Goal: Use online tool/utility: Utilize a website feature to perform a specific function

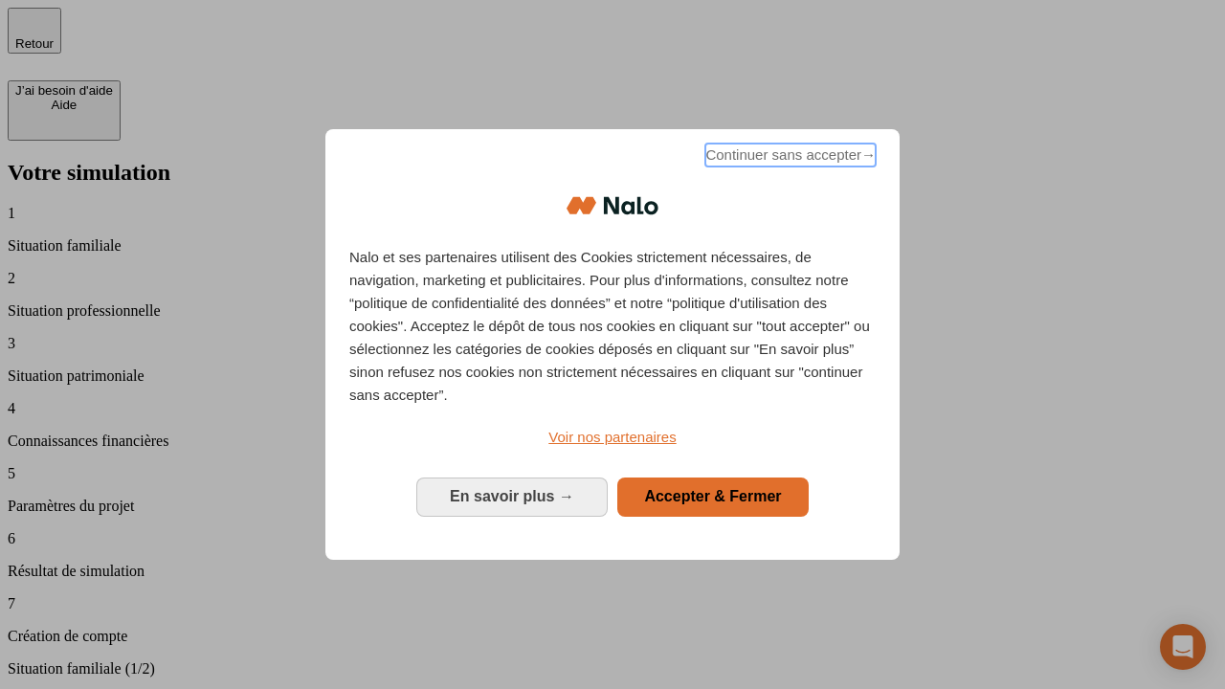
click at [789, 158] on span "Continuer sans accepter →" at bounding box center [790, 155] width 170 height 23
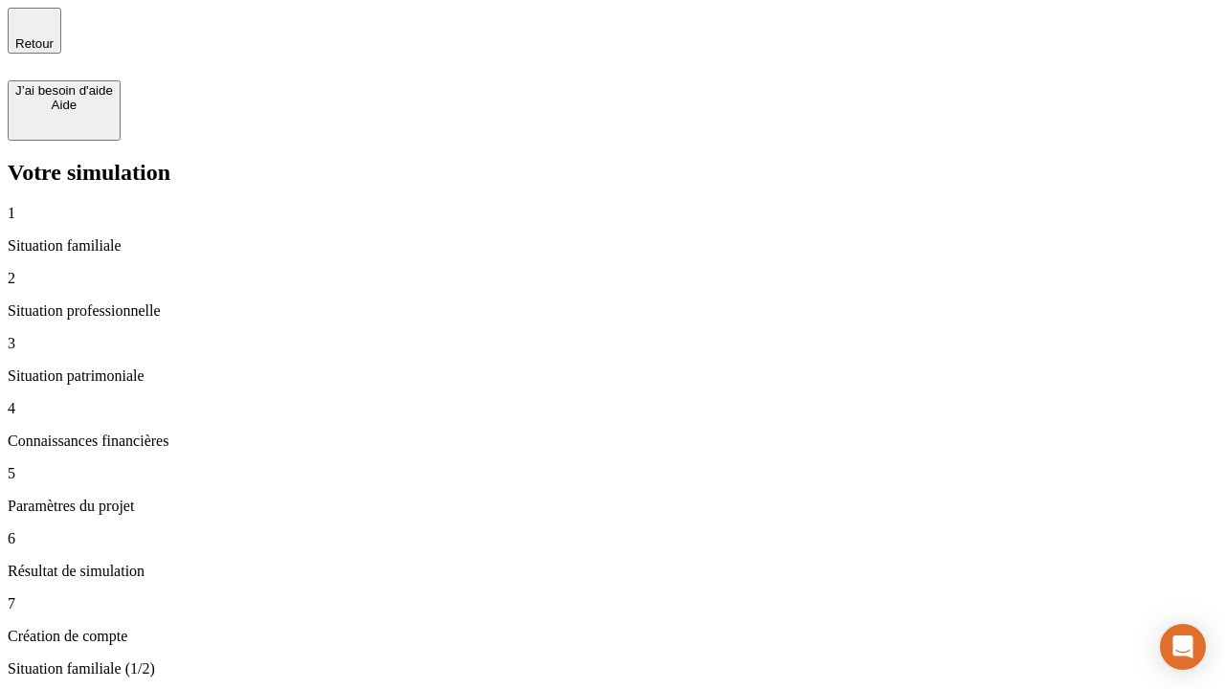
type input "30 000"
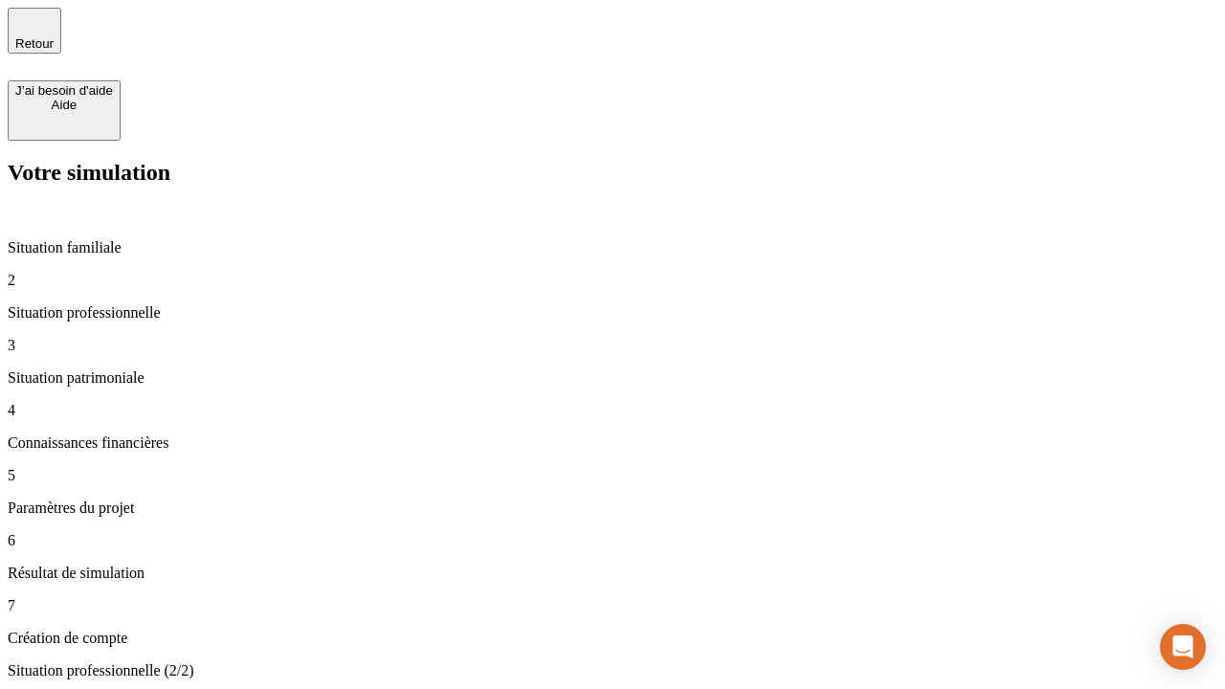
type input "40 000"
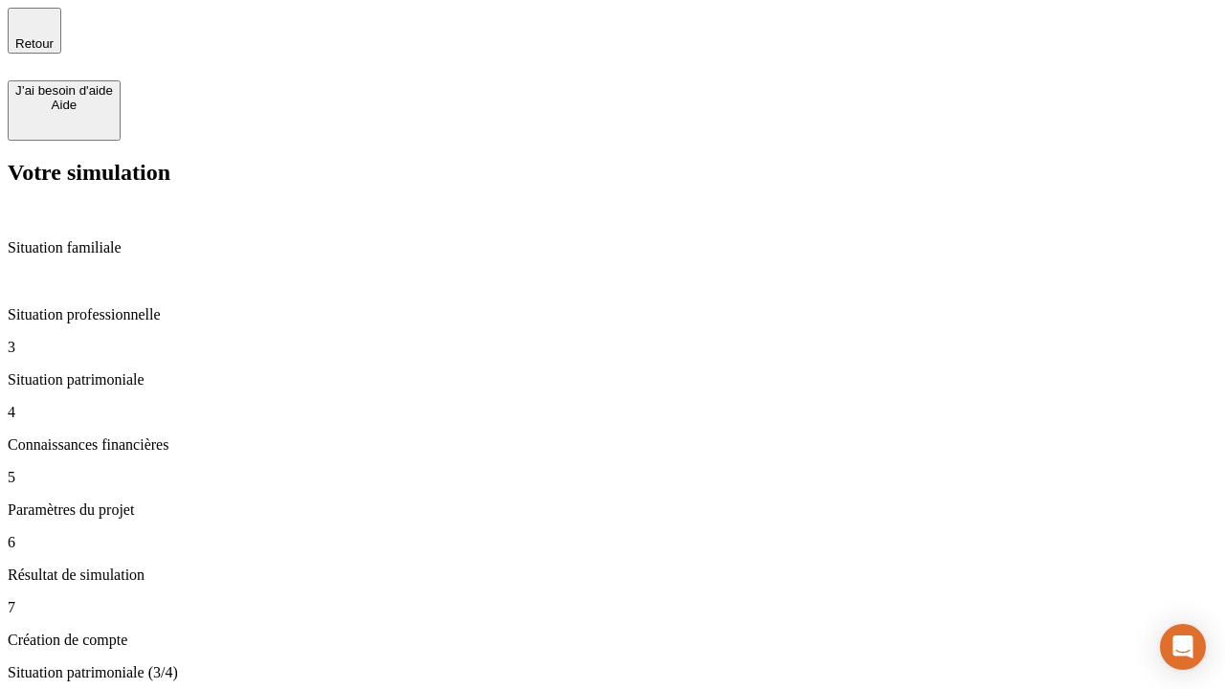
type input "1 100"
type input "20"
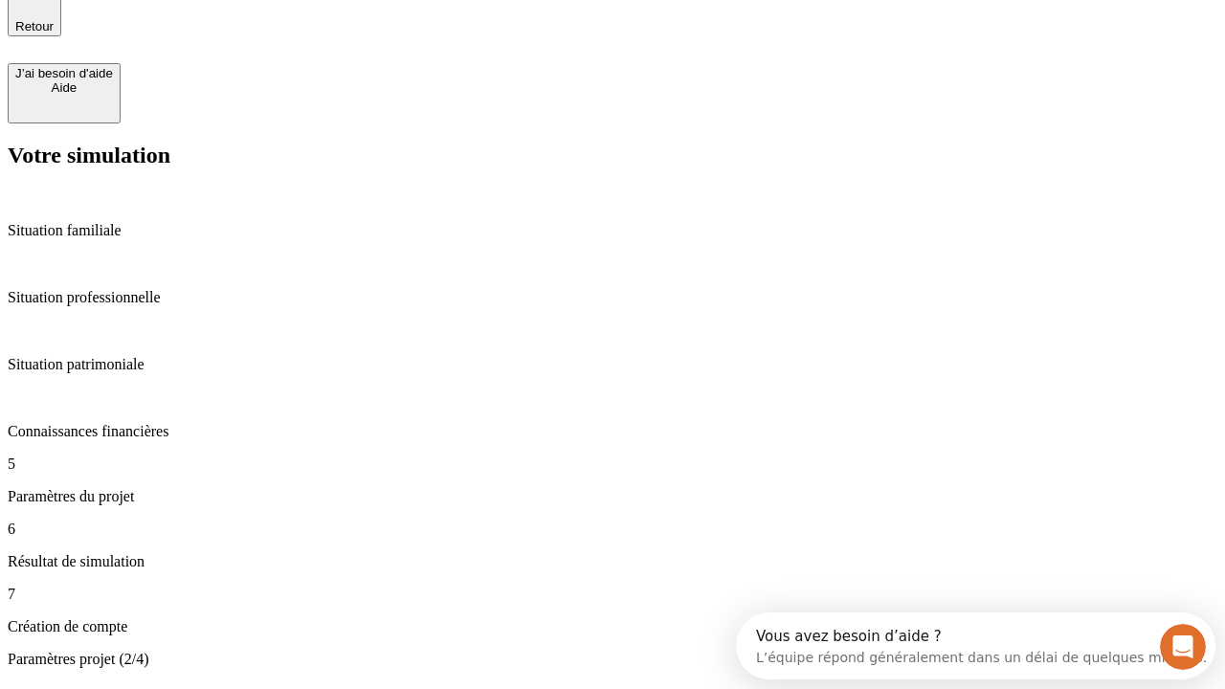
type input "40"
type input "50 000"
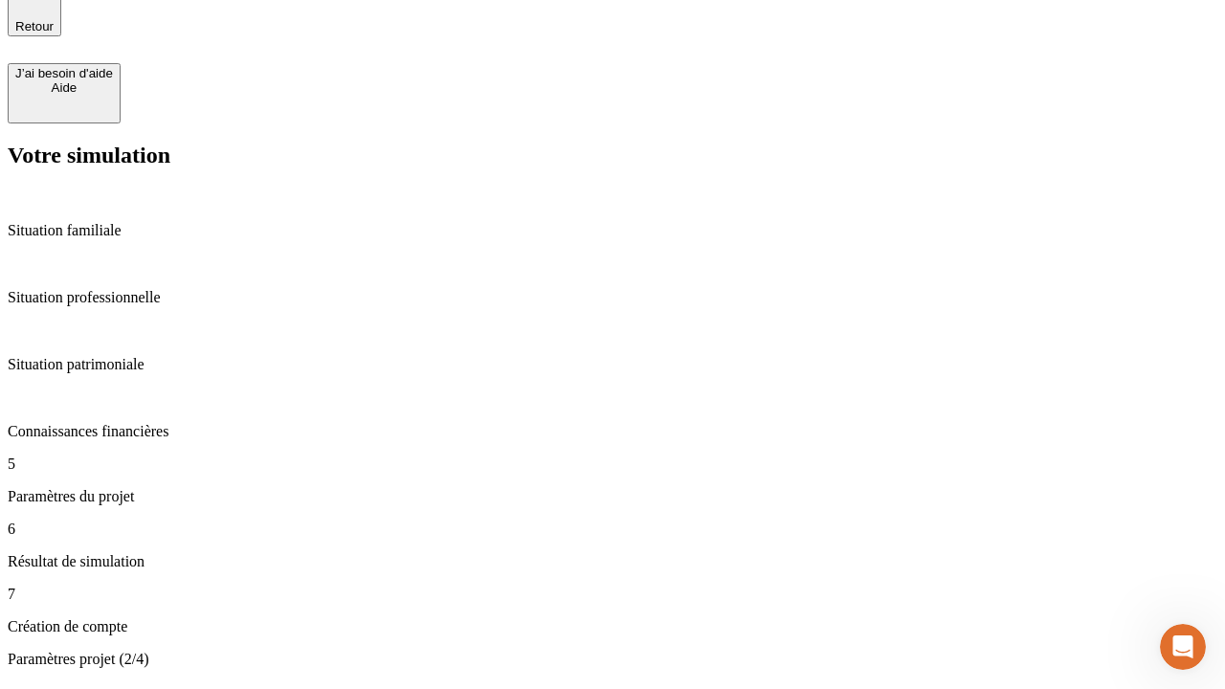
type input "640"
